Goal: Navigation & Orientation: Find specific page/section

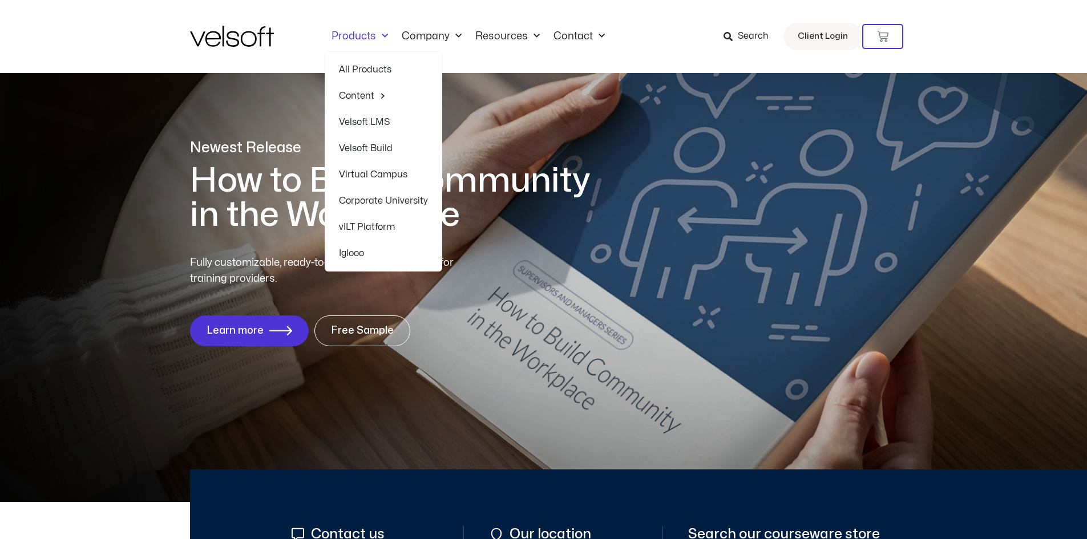
click at [379, 38] on span "Menu" at bounding box center [382, 36] width 12 height 19
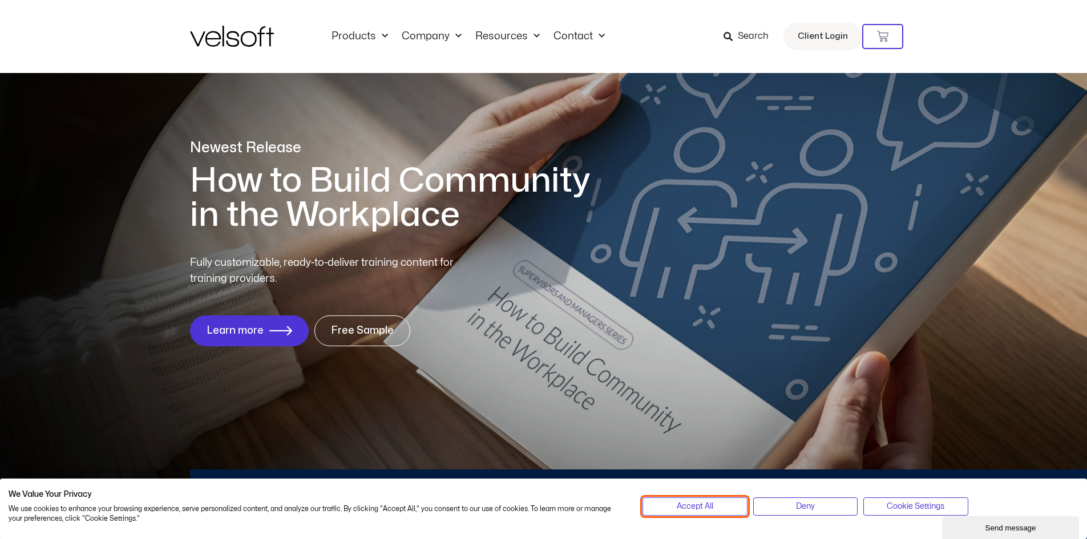
click at [684, 509] on span "Accept All" at bounding box center [694, 506] width 37 height 13
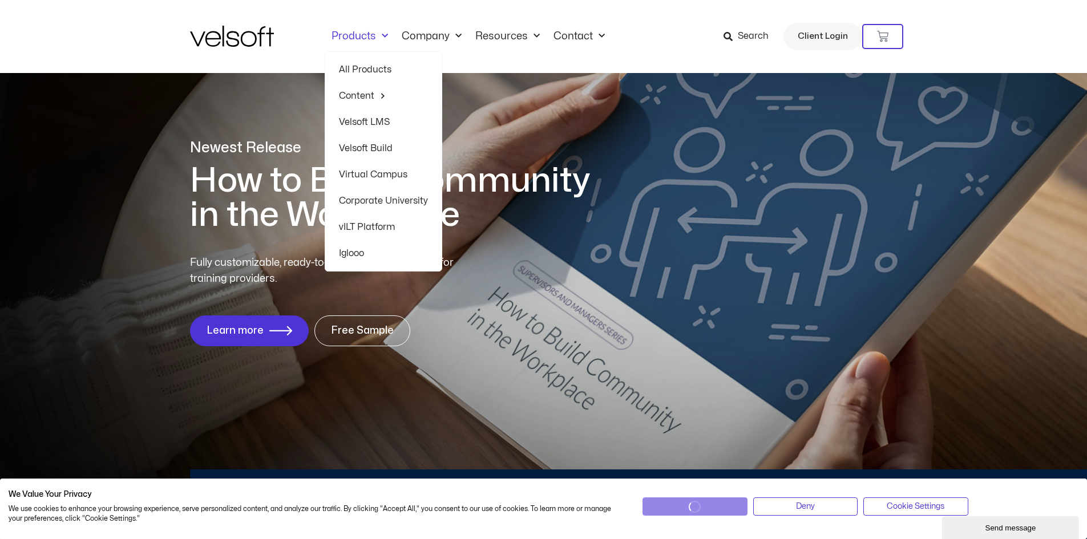
click at [382, 35] on span "Menu" at bounding box center [382, 36] width 12 height 19
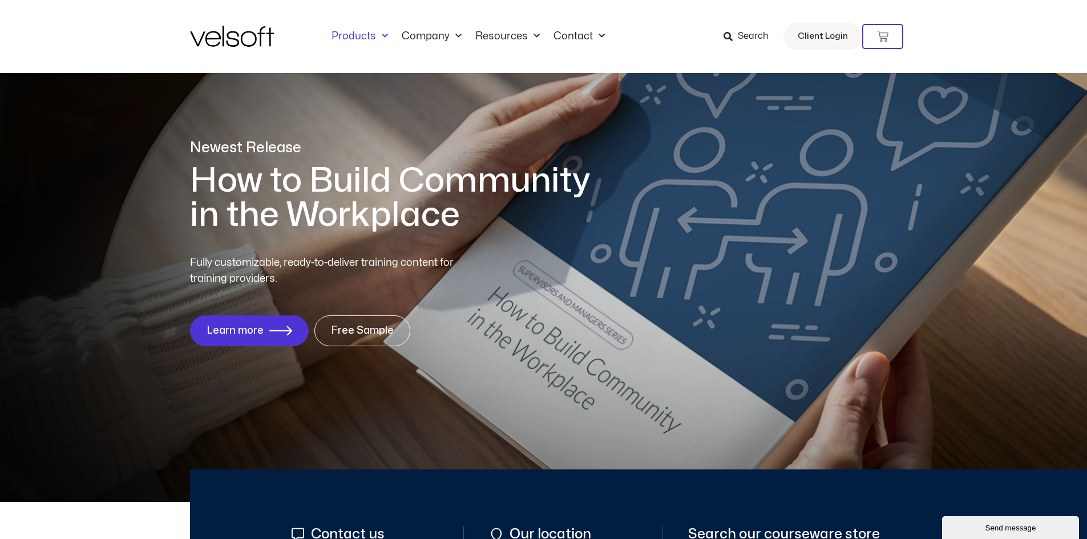
click at [382, 35] on span "Menu" at bounding box center [382, 36] width 12 height 19
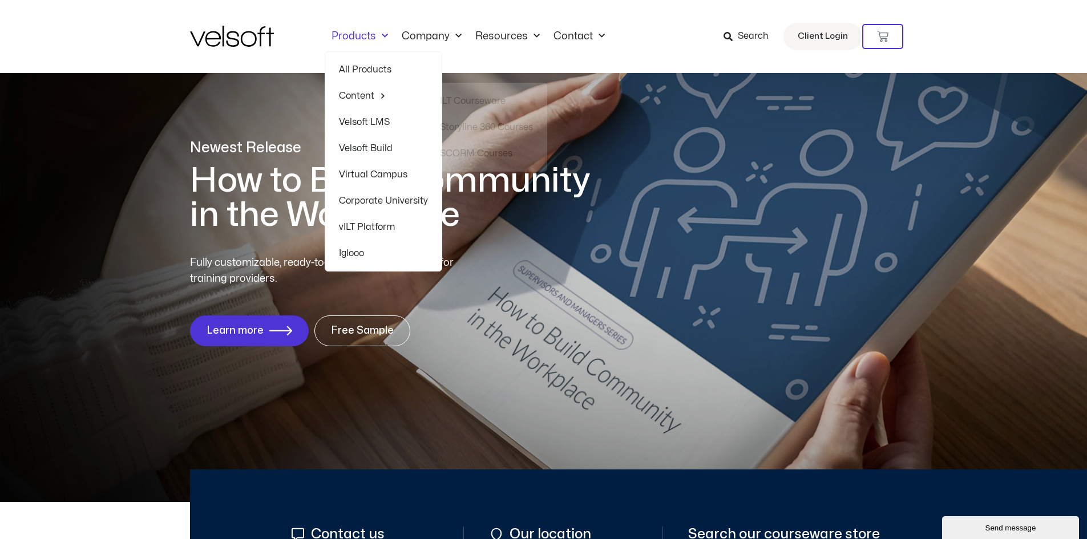
click at [378, 70] on link "All Products" at bounding box center [383, 69] width 89 height 26
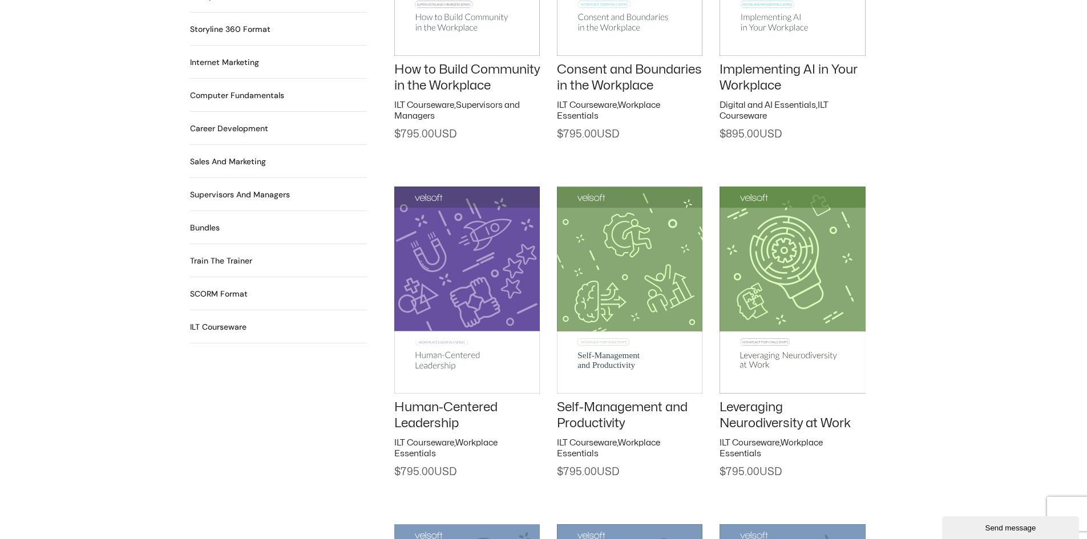
scroll to position [1027, 0]
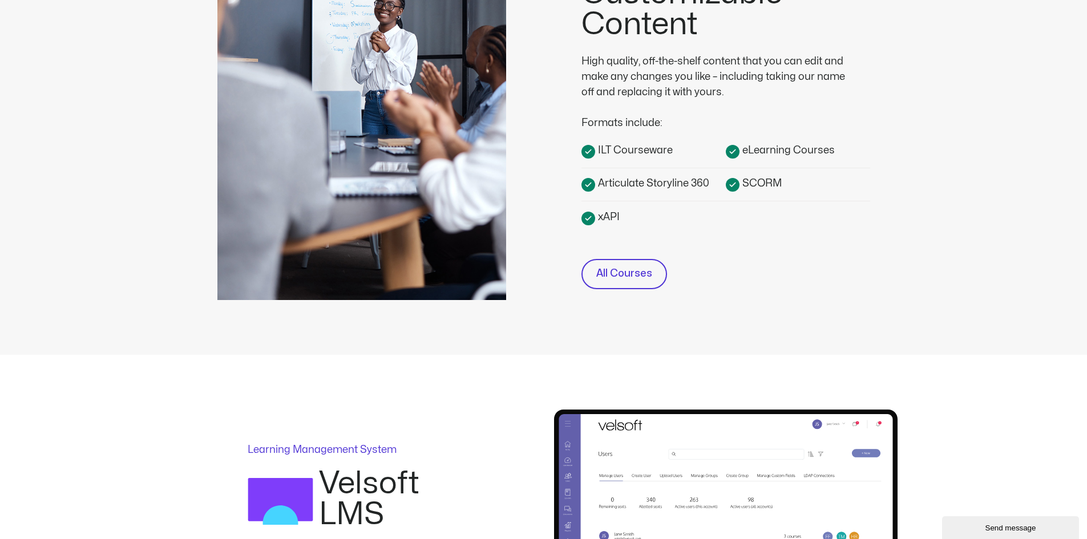
scroll to position [456, 0]
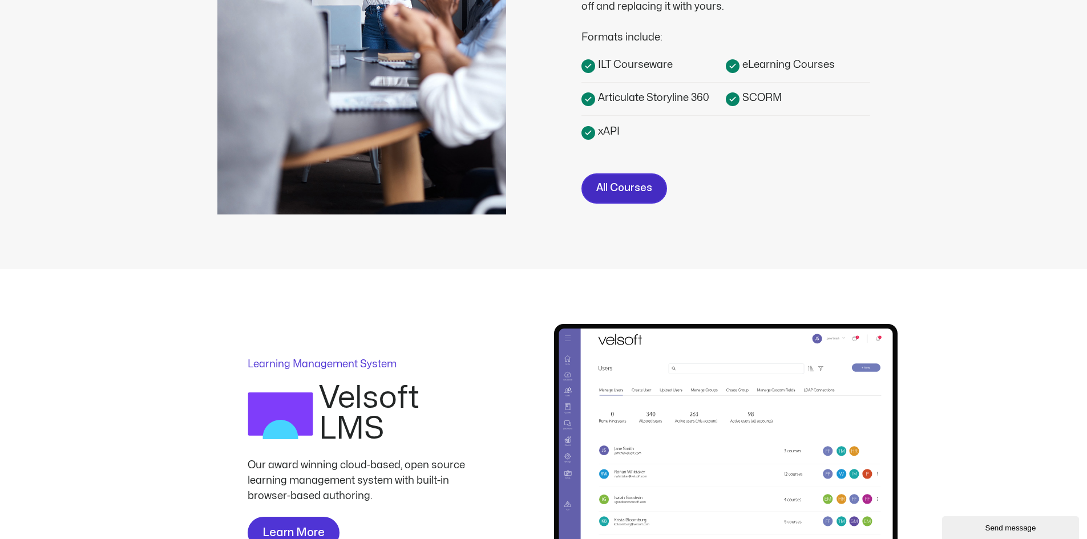
drag, startPoint x: 611, startPoint y: 189, endPoint x: 603, endPoint y: 193, distance: 8.9
click at [610, 189] on span "All Courses" at bounding box center [624, 188] width 56 height 17
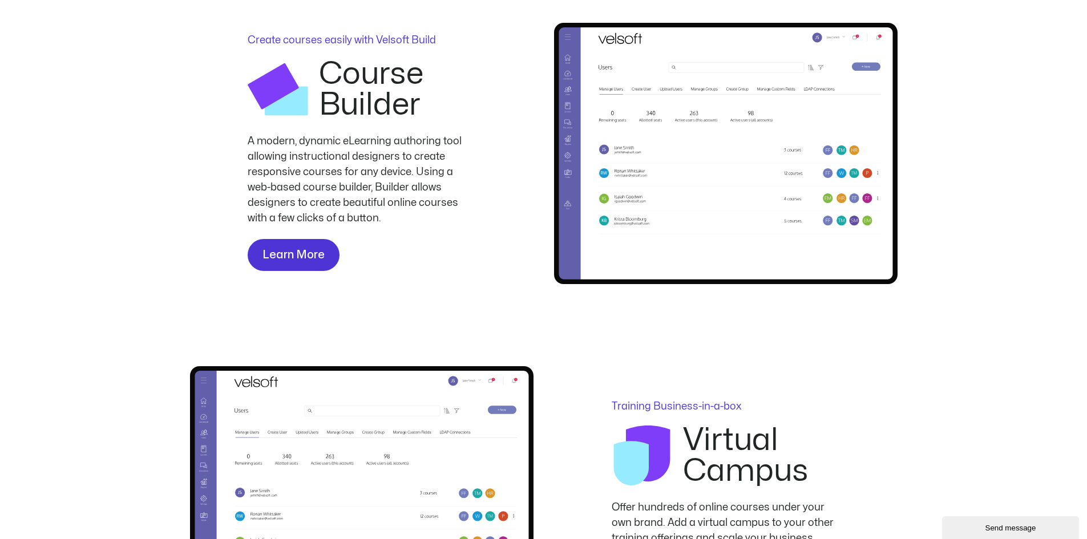
scroll to position [1483, 0]
